Goal: Transaction & Acquisition: Purchase product/service

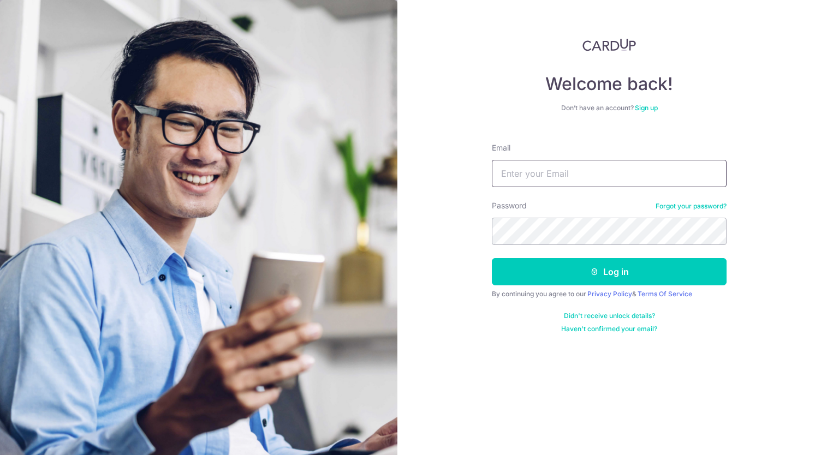
drag, startPoint x: 0, startPoint y: 0, endPoint x: 546, endPoint y: 170, distance: 572.1
click at [546, 170] on input "Email" at bounding box center [609, 173] width 235 height 27
type input "[PERSON_NAME][EMAIL_ADDRESS][DOMAIN_NAME]"
click at [492, 258] on button "Log in" at bounding box center [609, 271] width 235 height 27
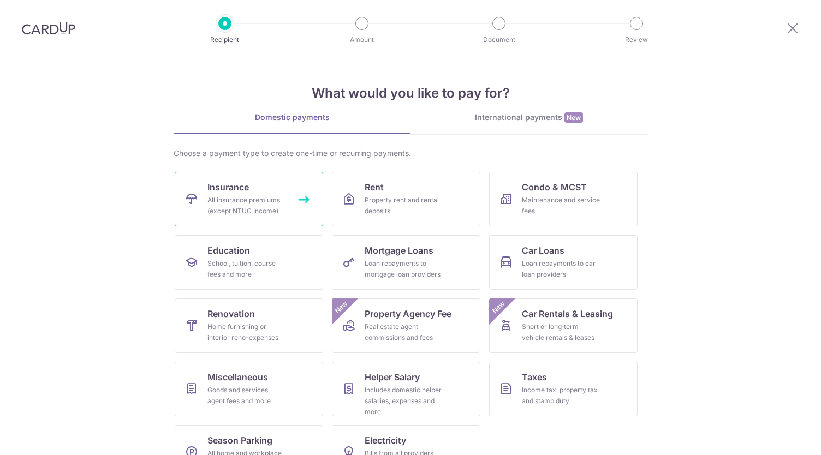
click at [268, 196] on div "All insurance premiums (except NTUC Income)" at bounding box center [247, 206] width 79 height 22
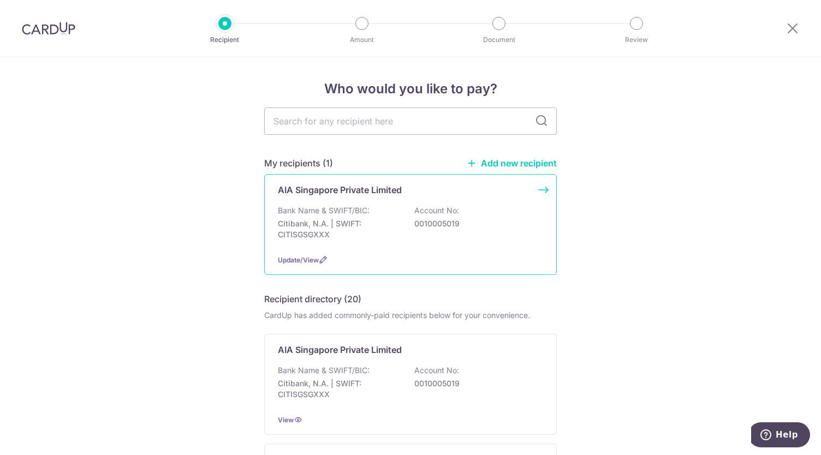
click at [305, 203] on div "AIA Singapore Private Limited Bank Name & SWIFT/BIC: Citibank, N.A. | SWIFT: CI…" at bounding box center [410, 224] width 293 height 101
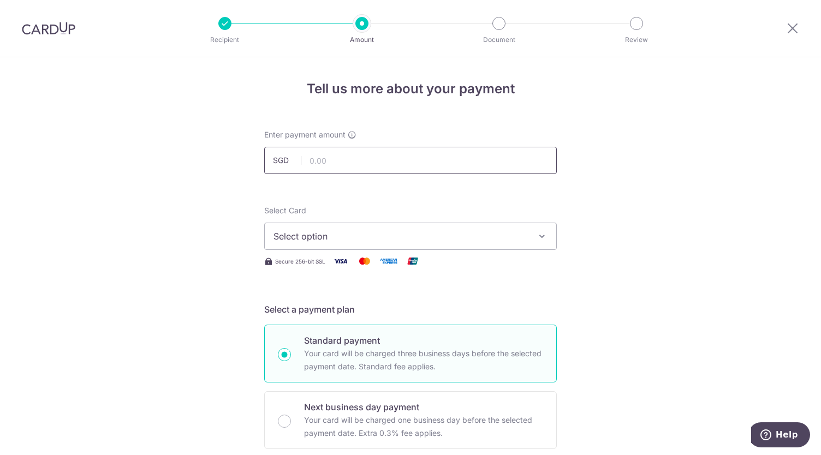
click at [335, 165] on input "text" at bounding box center [410, 160] width 293 height 27
type input "8,017.20"
click at [351, 236] on span "Select option" at bounding box center [401, 236] width 254 height 13
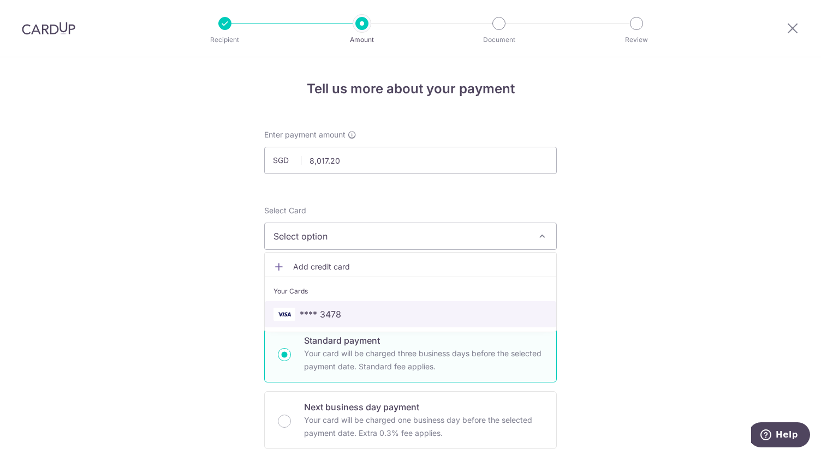
click at [323, 311] on span "**** 3478" at bounding box center [321, 314] width 42 height 13
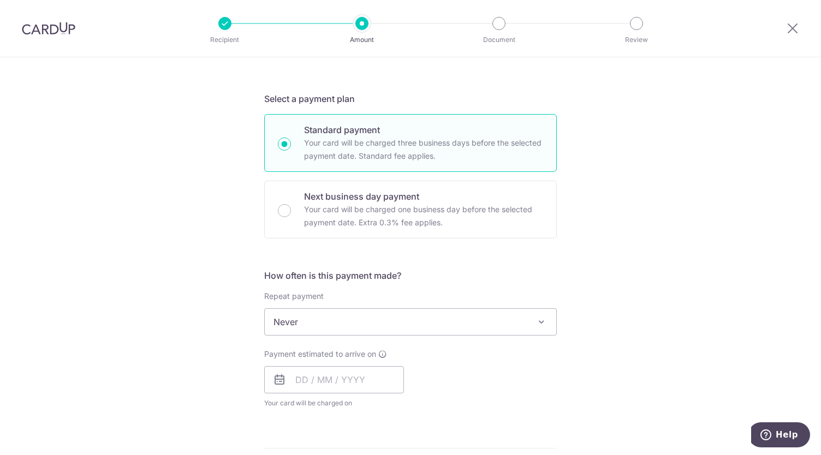
scroll to position [218, 0]
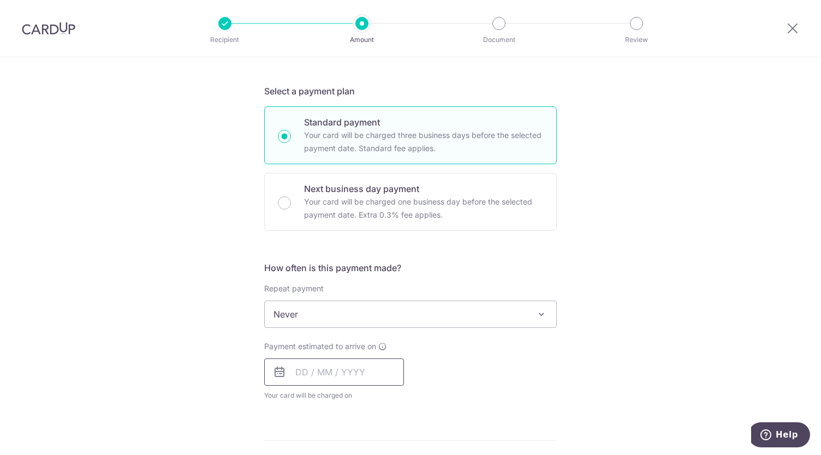
click at [296, 371] on input "text" at bounding box center [334, 372] width 140 height 27
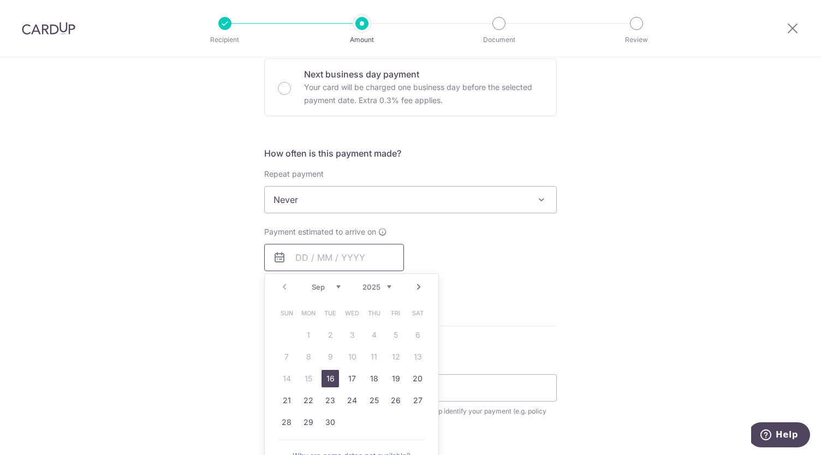
scroll to position [382, 0]
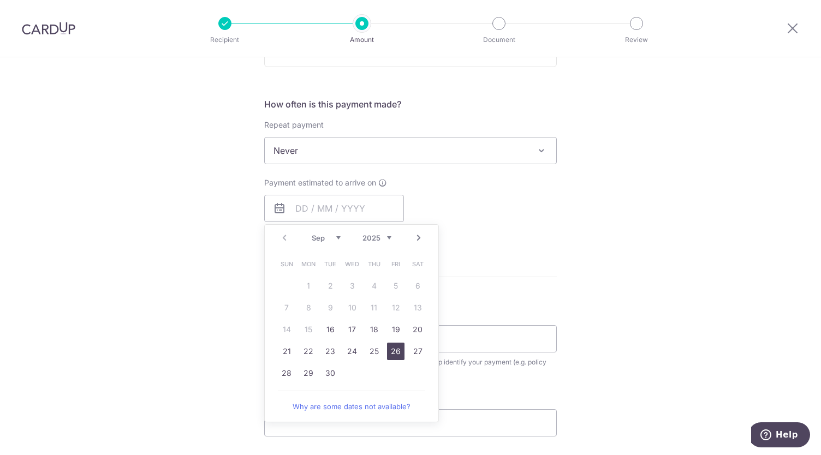
click at [395, 347] on link "26" at bounding box center [395, 351] width 17 height 17
type input "26/09/2025"
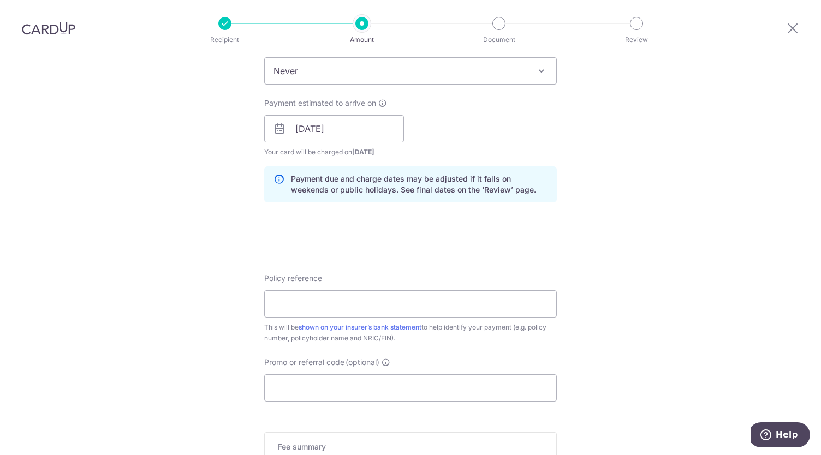
scroll to position [546, 0]
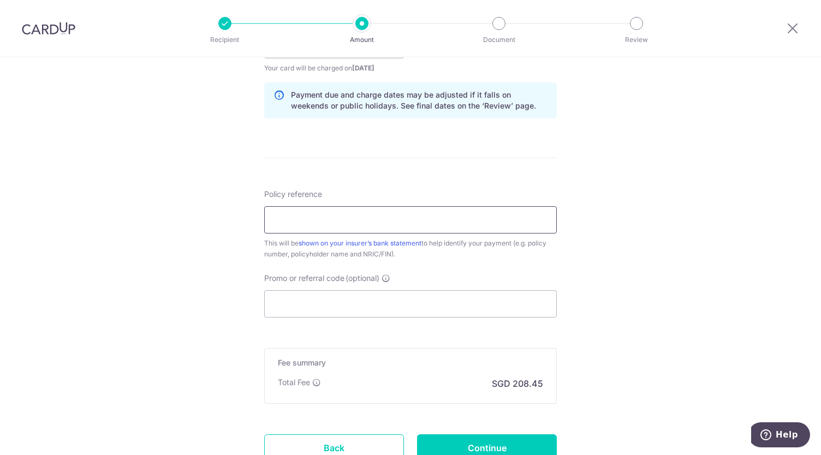
click at [299, 224] on input "Policy reference" at bounding box center [410, 219] width 293 height 27
type input "l"
type input "L547938020"
click at [288, 305] on input "Promo or referral code (optional)" at bounding box center [410, 304] width 293 height 27
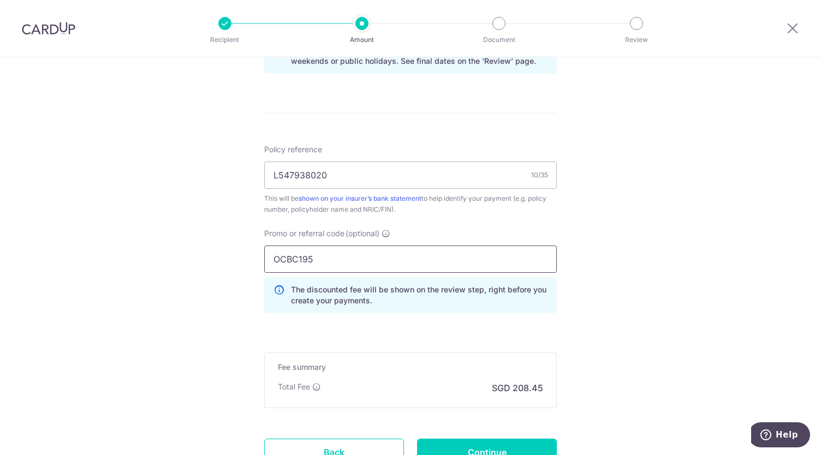
scroll to position [655, 0]
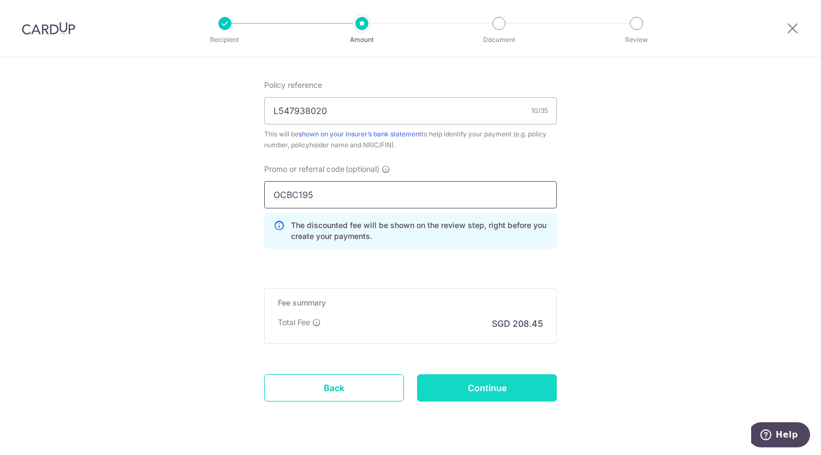
type input "OCBC195"
click at [477, 387] on input "Continue" at bounding box center [487, 388] width 140 height 27
type input "Create Schedule"
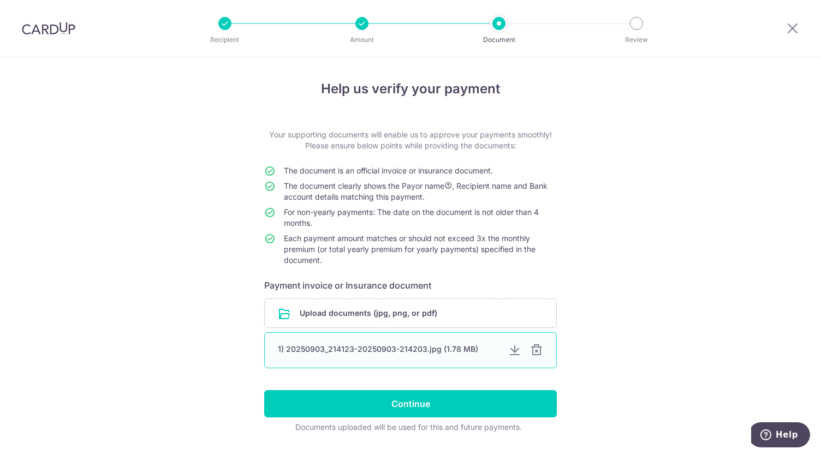
click at [537, 351] on div at bounding box center [536, 350] width 13 height 13
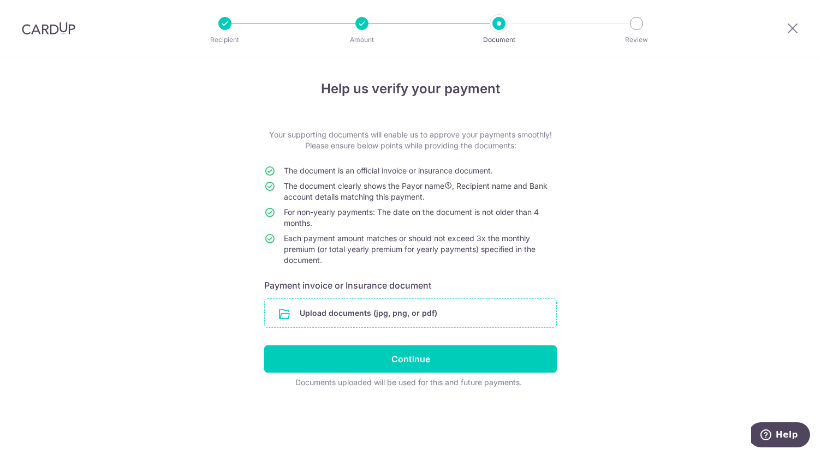
click at [389, 313] on input "file" at bounding box center [411, 313] width 292 height 28
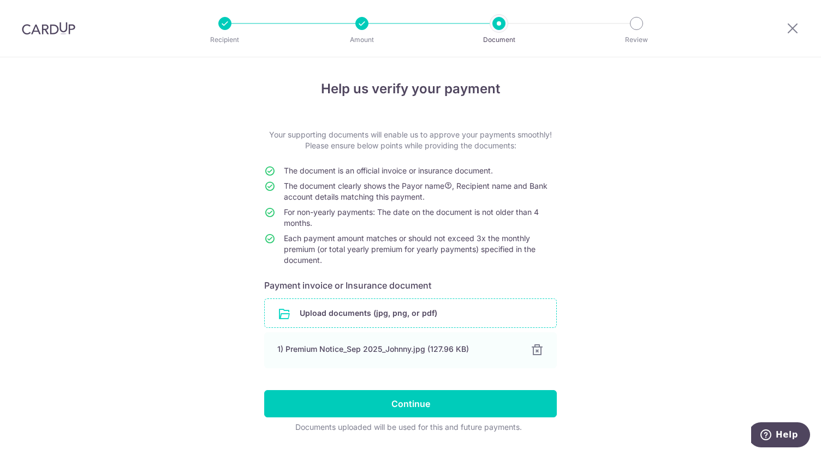
scroll to position [28, 0]
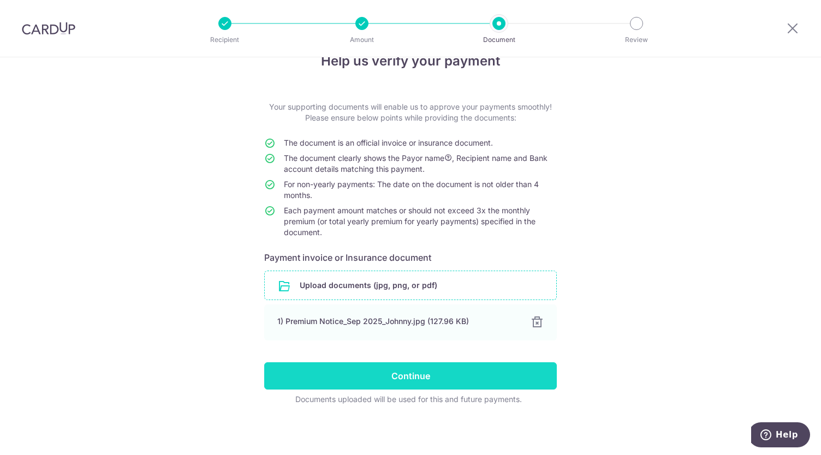
click at [406, 377] on input "Continue" at bounding box center [410, 376] width 293 height 27
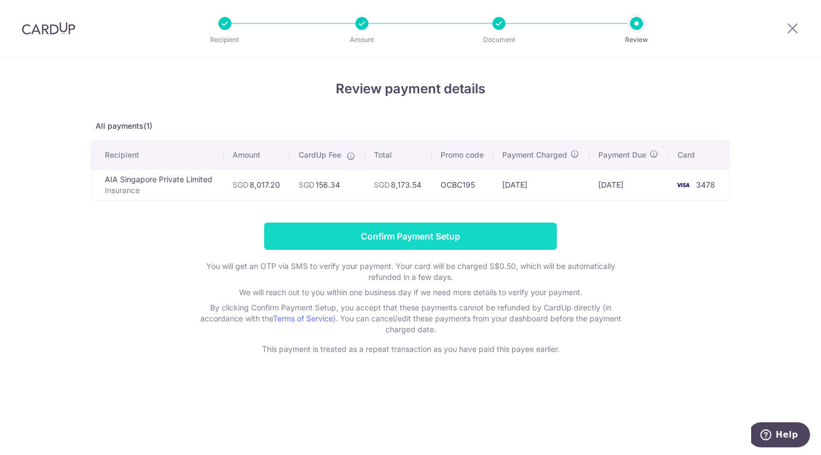
click at [414, 235] on input "Confirm Payment Setup" at bounding box center [410, 236] width 293 height 27
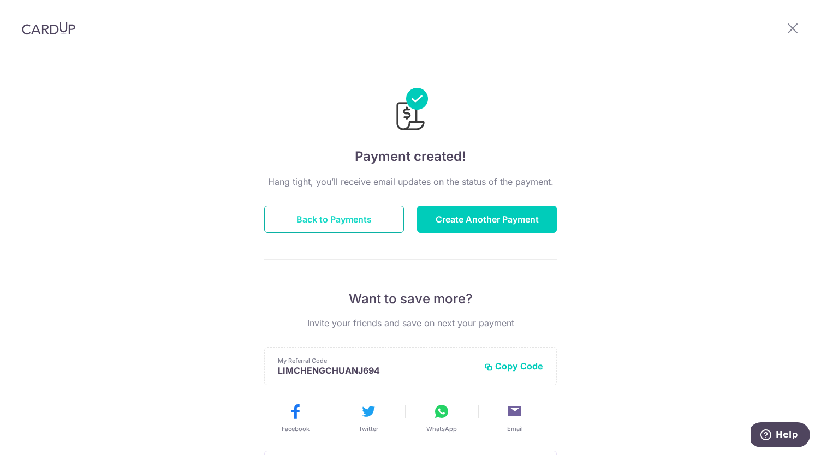
click at [340, 218] on button "Back to Payments" at bounding box center [334, 219] width 140 height 27
